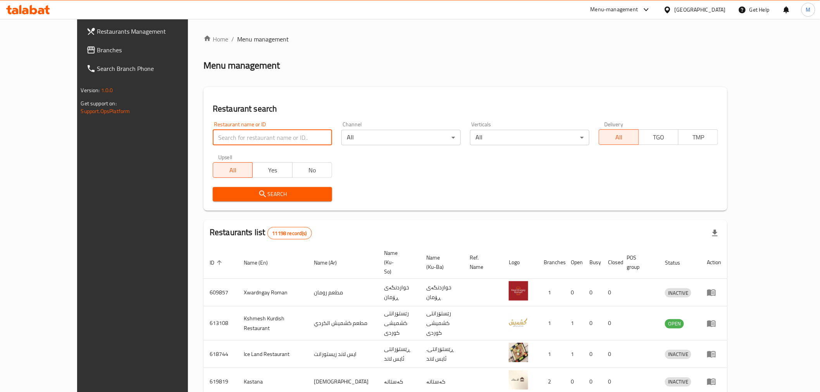
click at [213, 143] on input "search" at bounding box center [272, 138] width 119 height 16
click button "Search" at bounding box center [272, 194] width 119 height 14
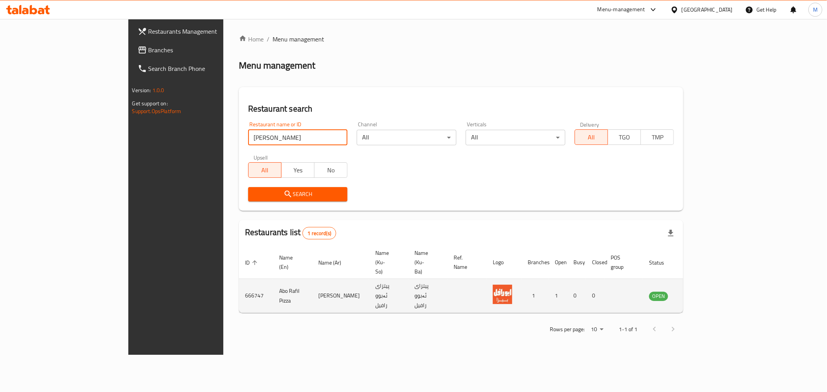
click at [273, 279] on td "Abo Rafil Pizza" at bounding box center [292, 296] width 39 height 34
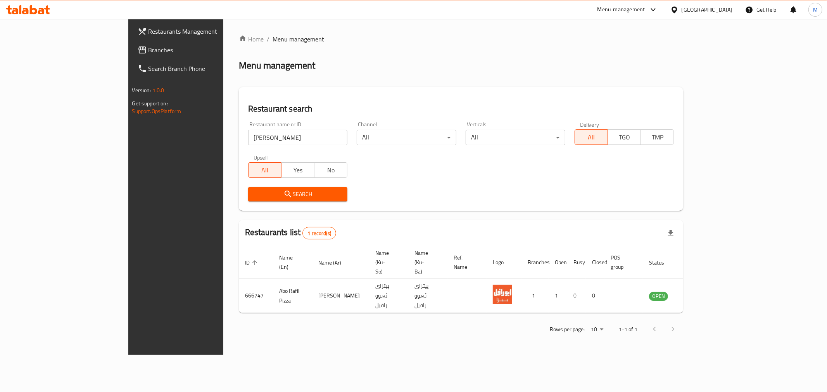
click at [635, 319] on div "Home / Menu management Menu management Restaurant search Restaurant name or ID …" at bounding box center [461, 187] width 476 height 336
click at [683, 319] on div "Rows per page: 10 1-1 of 1" at bounding box center [461, 329] width 445 height 20
click at [248, 141] on input "[PERSON_NAME]" at bounding box center [298, 138] width 100 height 16
click at [248, 138] on input "[PERSON_NAME]" at bounding box center [298, 138] width 100 height 16
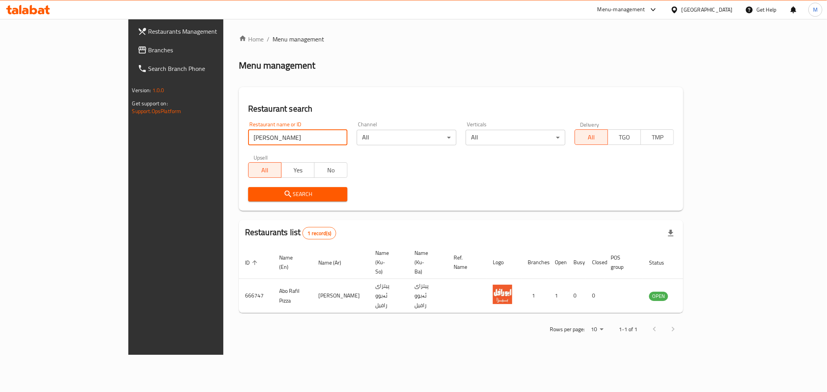
click at [248, 138] on input "[PERSON_NAME]" at bounding box center [298, 138] width 100 height 16
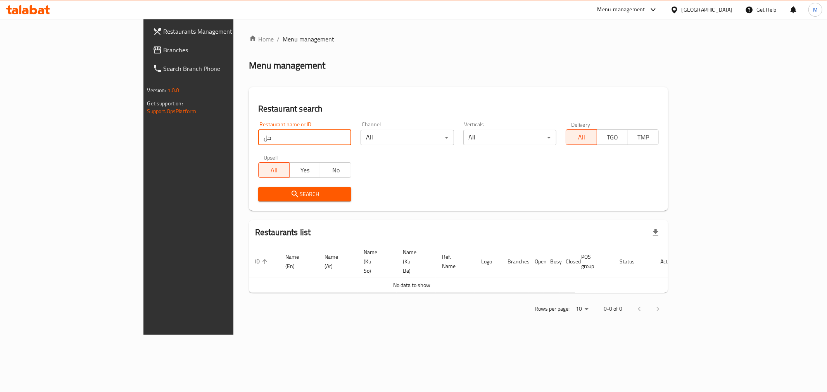
type input "ح"
click button "Search" at bounding box center [304, 194] width 93 height 14
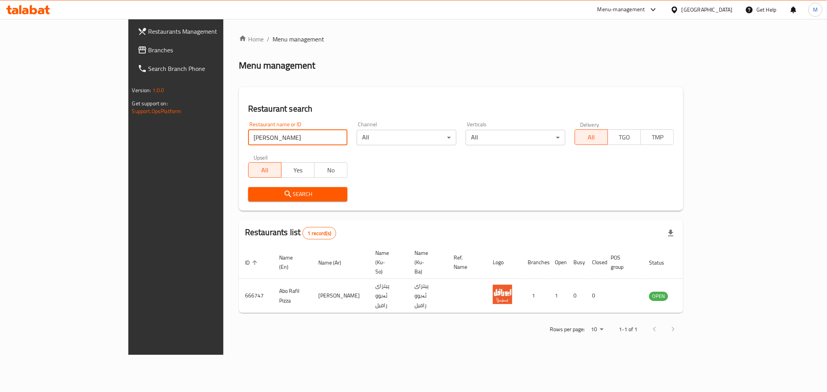
click at [248, 141] on input "[PERSON_NAME]" at bounding box center [298, 138] width 100 height 16
paste input "Abo [PERSON_NAME] desserts"
click at [254, 190] on span "Search" at bounding box center [297, 195] width 87 height 10
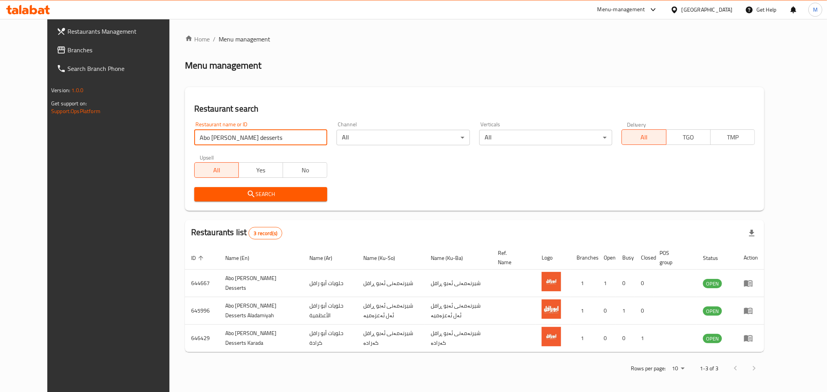
click at [238, 137] on input "Abo [PERSON_NAME] desserts" at bounding box center [260, 138] width 133 height 16
type input "ا"
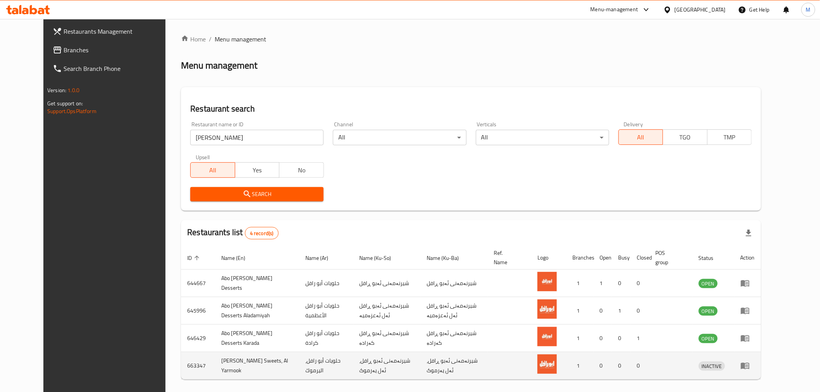
click at [226, 367] on td "[PERSON_NAME] Sweets, Al Yarmook" at bounding box center [257, 366] width 84 height 28
copy td "[PERSON_NAME] Sweets, Al Yarmook"
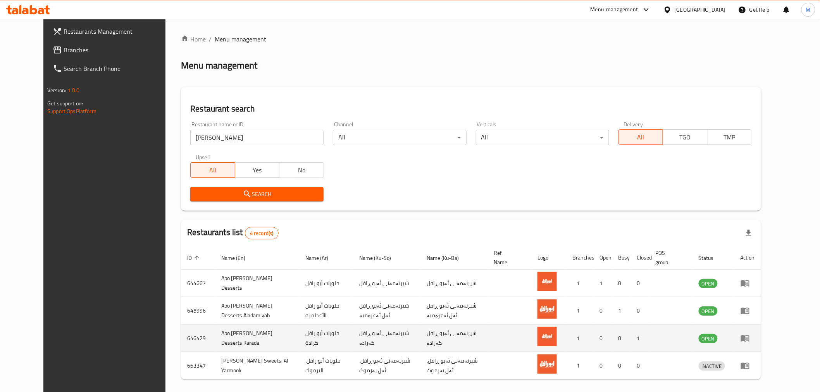
click at [229, 339] on td "Abo [PERSON_NAME] Desserts Karada" at bounding box center [257, 339] width 84 height 28
copy td "Abo [PERSON_NAME] Desserts Karada"
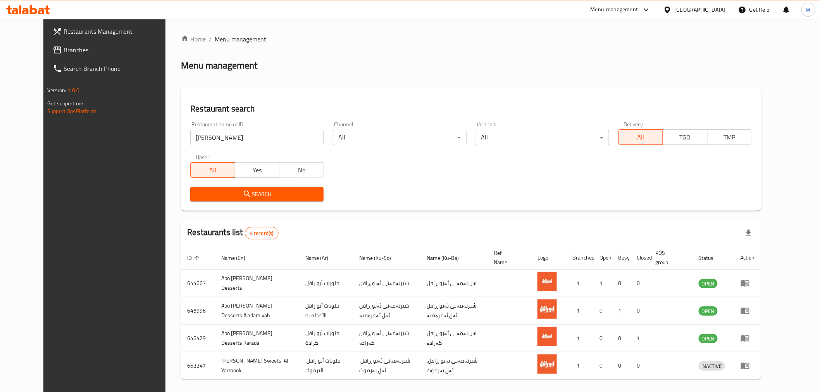
click at [223, 140] on input "[PERSON_NAME]" at bounding box center [256, 138] width 133 height 16
type input "r"
type input "قهوة وتحلاية"
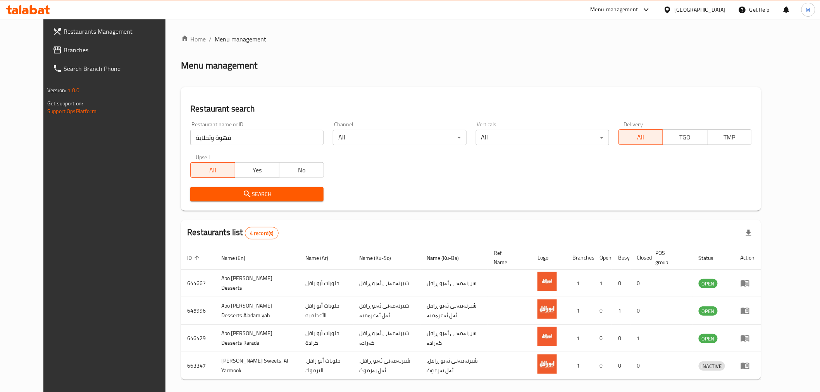
click at [241, 202] on div "Search" at bounding box center [257, 195] width 143 height 24
click at [241, 197] on span "Search" at bounding box center [257, 195] width 121 height 10
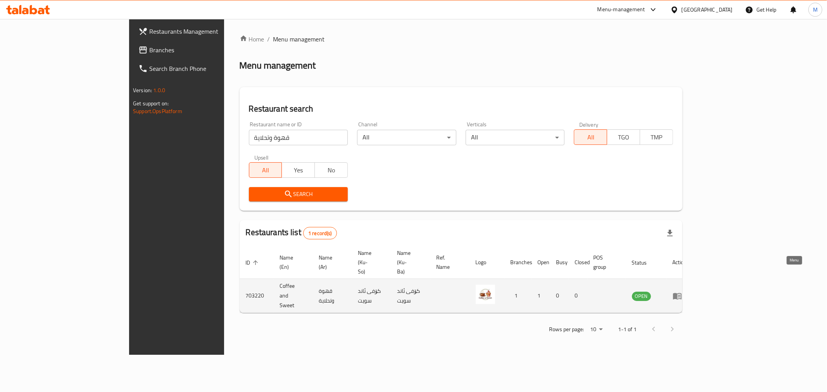
click at [681, 293] on icon "enhanced table" at bounding box center [677, 296] width 9 height 7
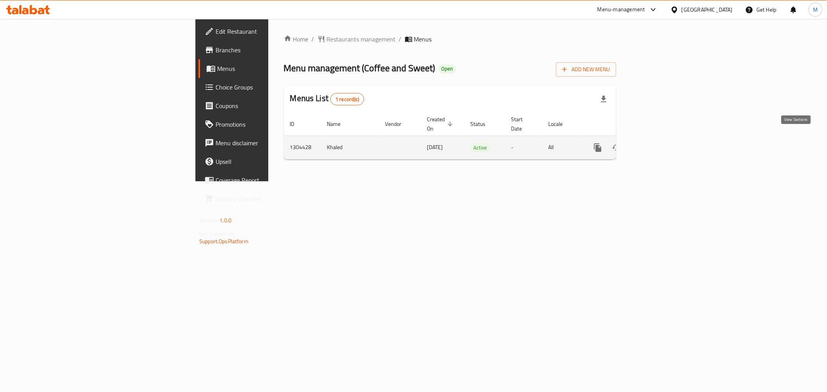
click at [658, 143] on icon "enhanced table" at bounding box center [653, 147] width 9 height 9
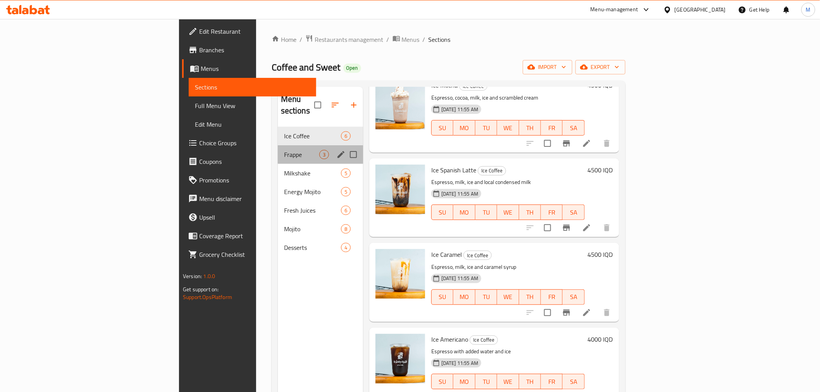
click at [278, 145] on div "Frappe 3" at bounding box center [320, 154] width 85 height 19
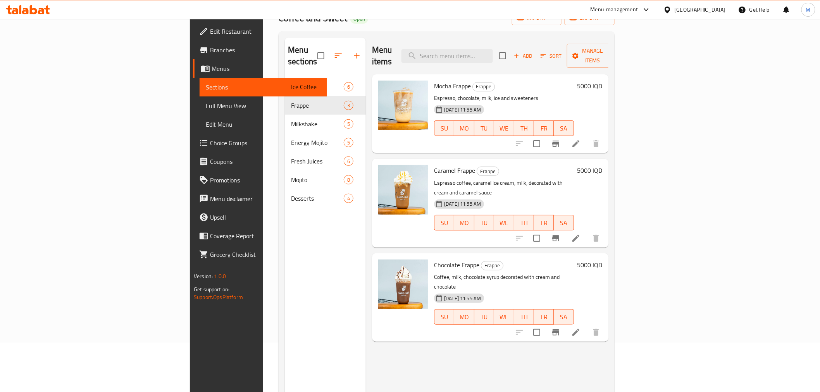
scroll to position [109, 0]
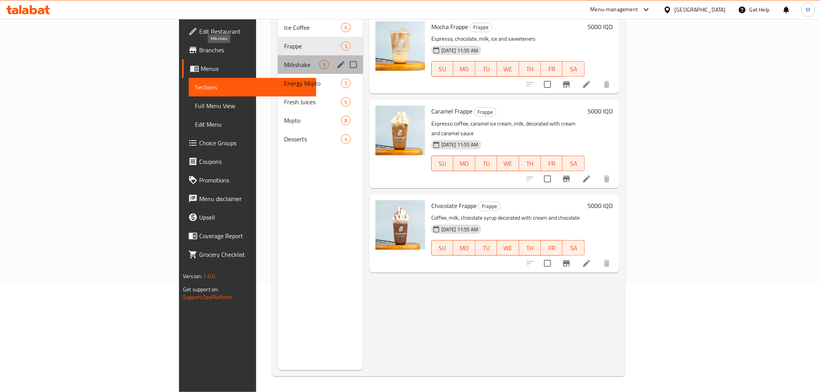
click at [284, 60] on span "Milkshake" at bounding box center [301, 64] width 35 height 9
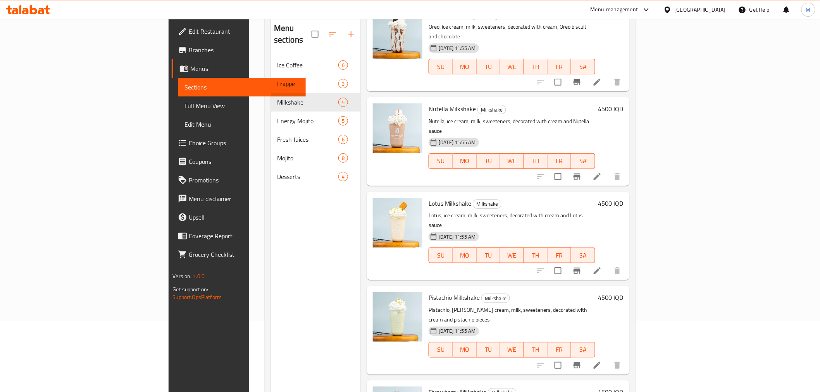
scroll to position [109, 0]
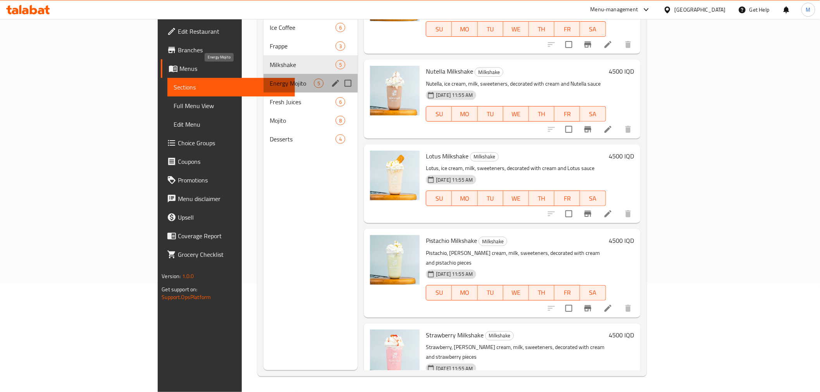
click at [270, 79] on span "Energy Mojito" at bounding box center [292, 83] width 44 height 9
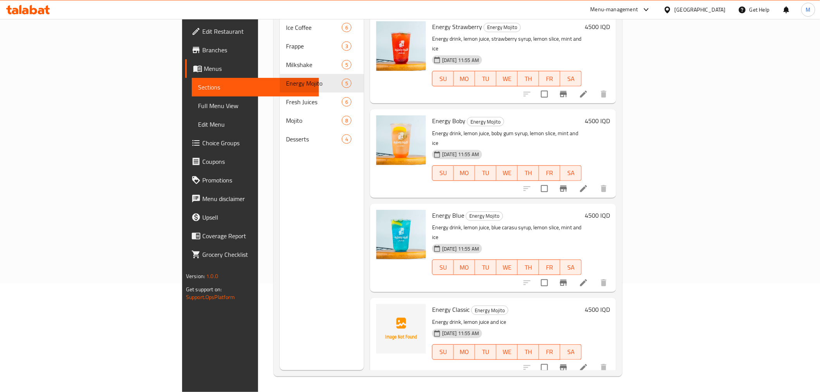
scroll to position [50, 0]
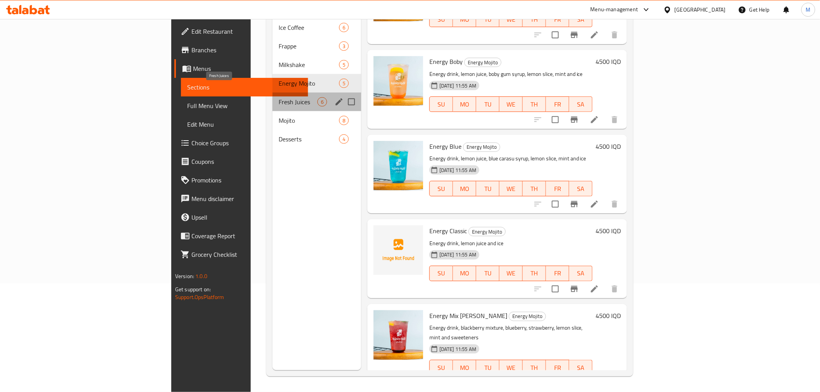
click at [279, 97] on span "Fresh Juices" at bounding box center [298, 101] width 39 height 9
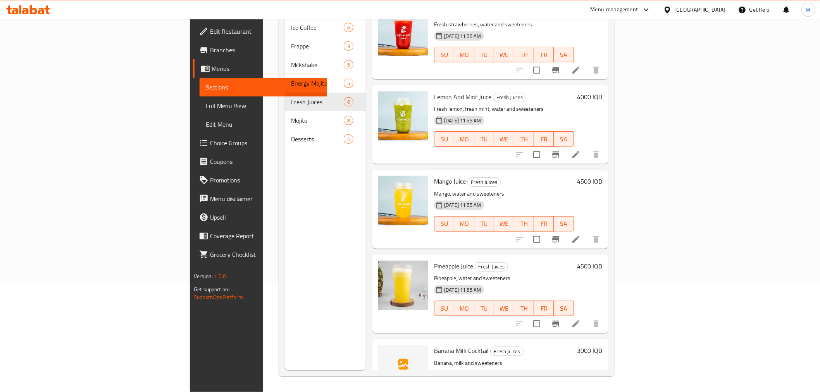
scroll to position [135, 0]
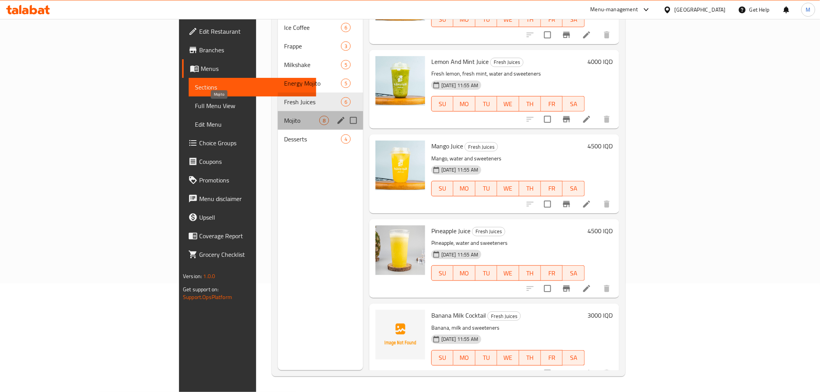
click at [284, 116] on span "Mojito" at bounding box center [301, 120] width 35 height 9
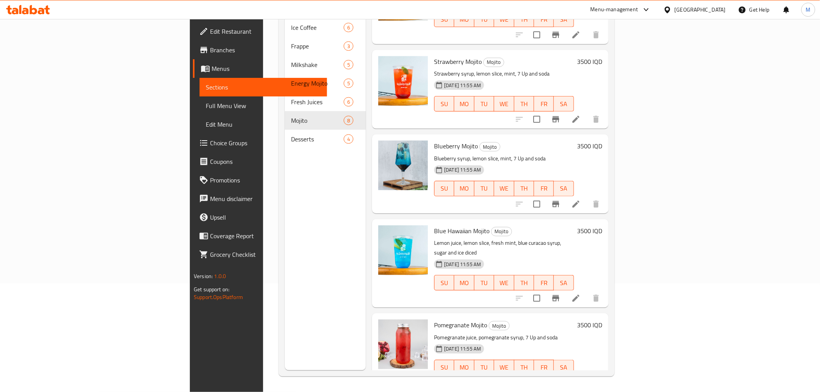
scroll to position [304, 0]
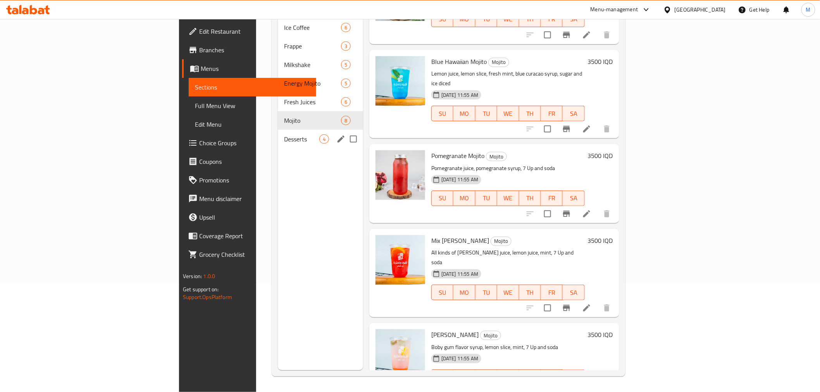
click at [284, 135] on span "Desserts" at bounding box center [301, 139] width 35 height 9
